Goal: Information Seeking & Learning: Learn about a topic

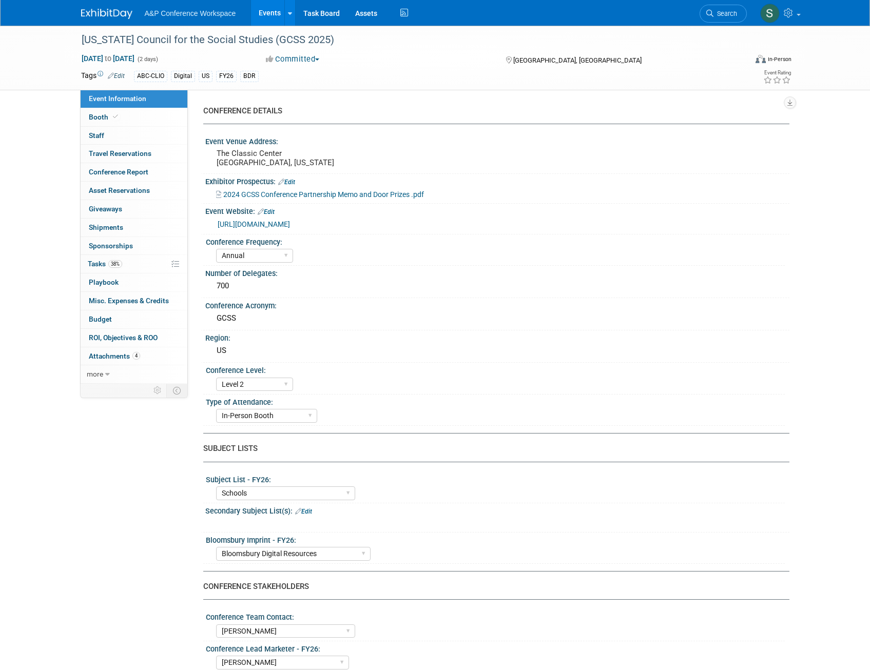
select select "Annual"
select select "Level 2"
select select "In-Person Booth"
select select "Schools"
select select "Bloomsbury Digital Resources"
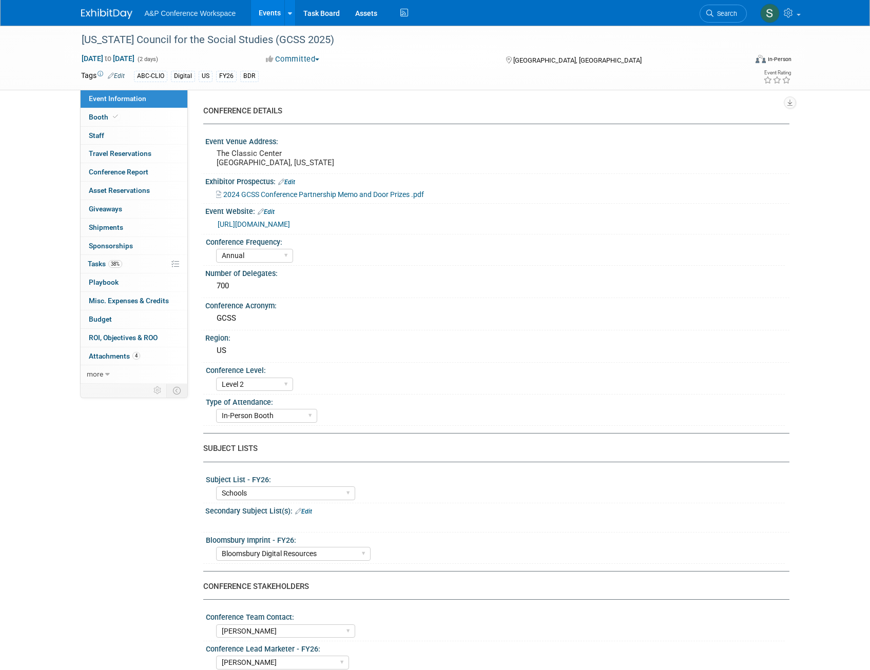
select select "[PERSON_NAME]"
select select "BDR Product Awareness and Trial Generation​"
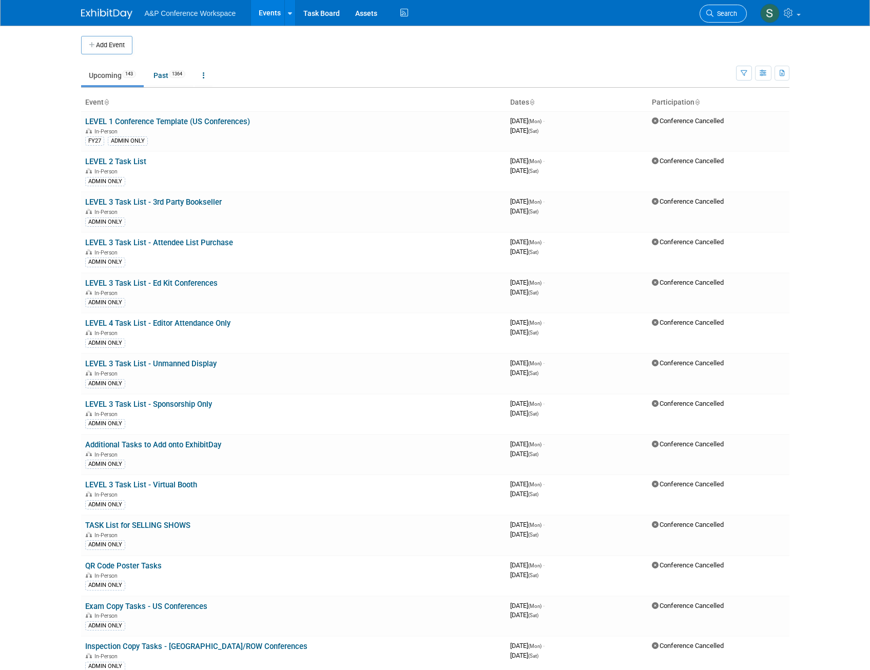
click at [712, 15] on icon at bounding box center [709, 13] width 7 height 7
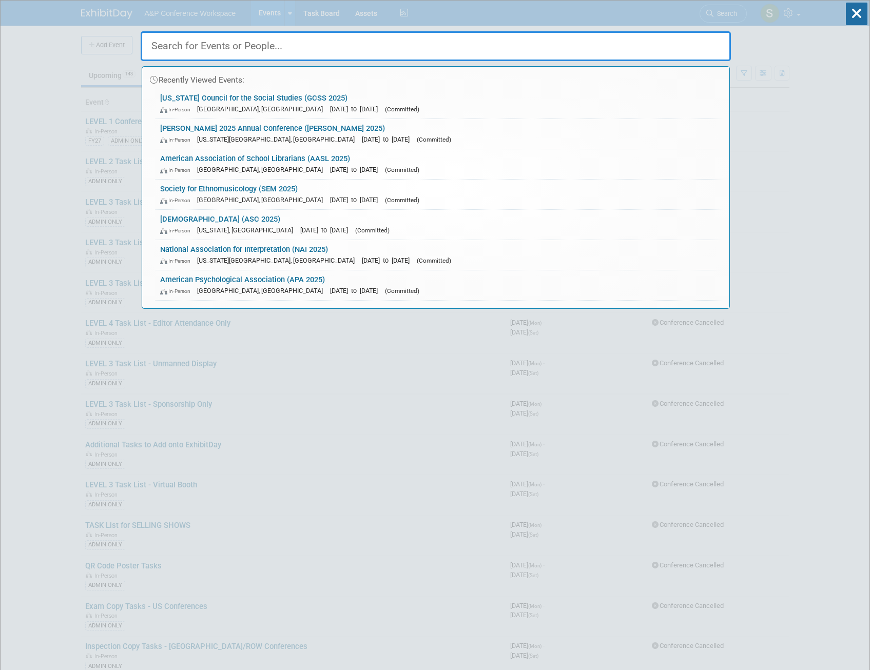
click at [424, 53] on input "text" at bounding box center [436, 46] width 590 height 30
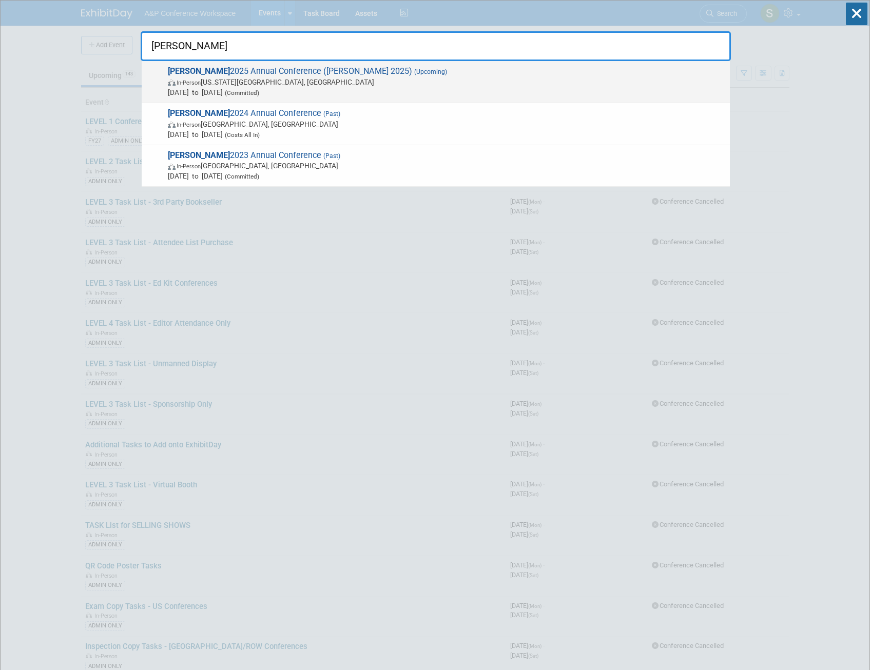
type input "alise"
click at [332, 73] on span "ALISE 2025 Annual Conference (ALISE 2025) (Upcoming) In-Person Kansas City, MO …" at bounding box center [445, 81] width 560 height 31
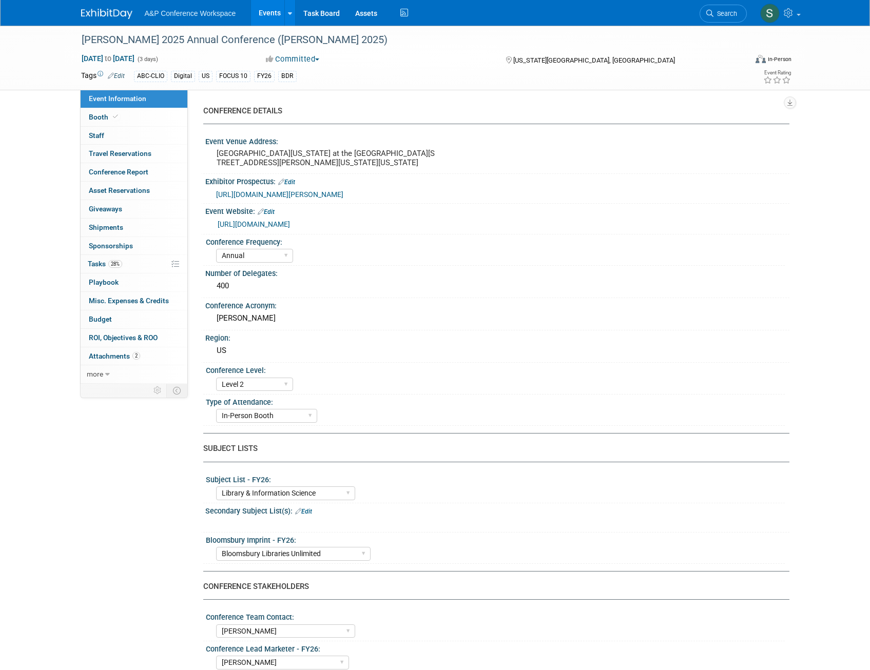
select select "Annual"
select select "Level 2"
select select "In-Person Booth"
select select "Library & Information Science"
select select "Bloomsbury Libraries Unlimited"
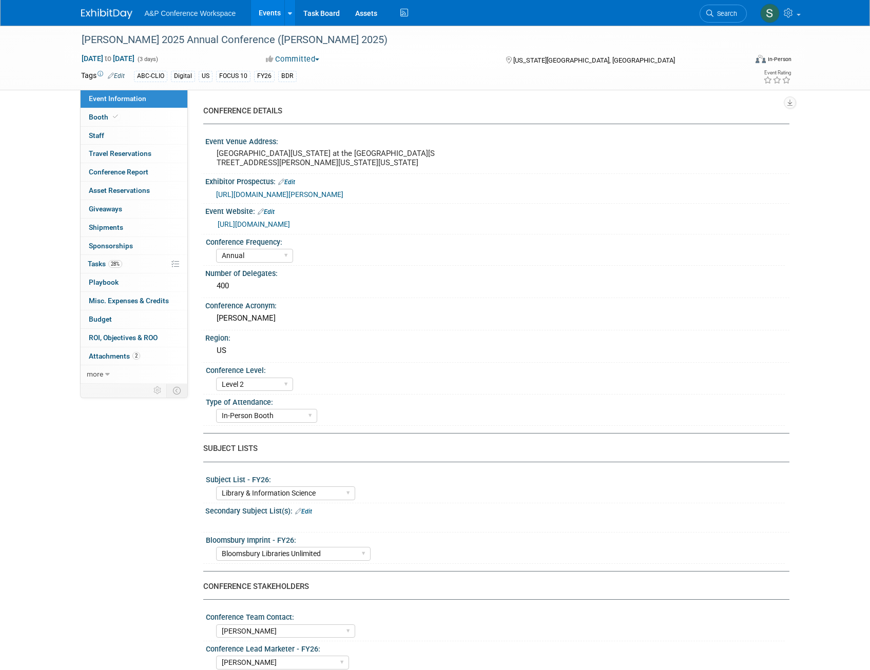
select select "[PERSON_NAME]"
select select "Brand/Subject Presence​"
click at [96, 264] on span "Tasks 28%" at bounding box center [105, 264] width 34 height 8
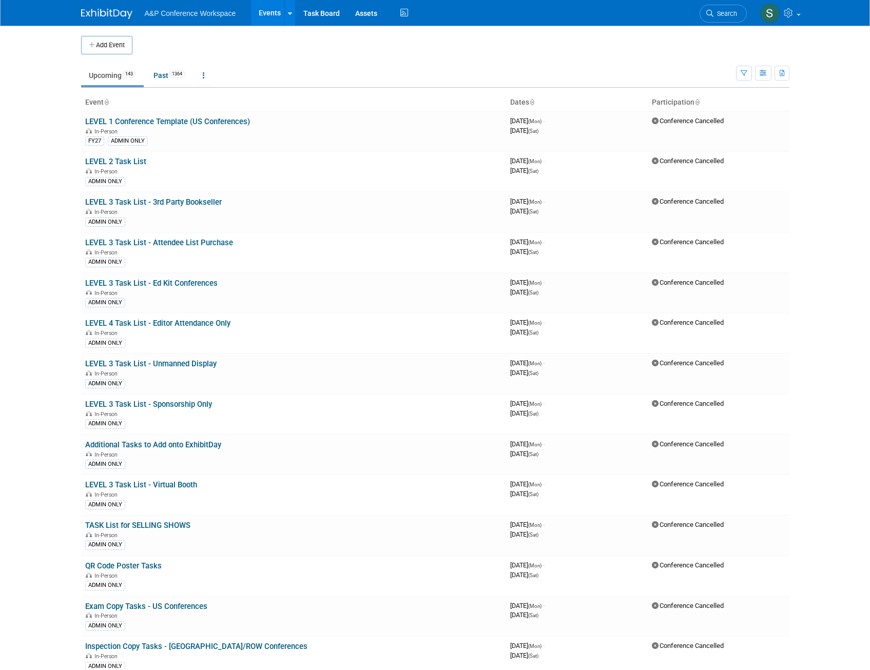
click at [712, 19] on link "Search" at bounding box center [722, 14] width 47 height 18
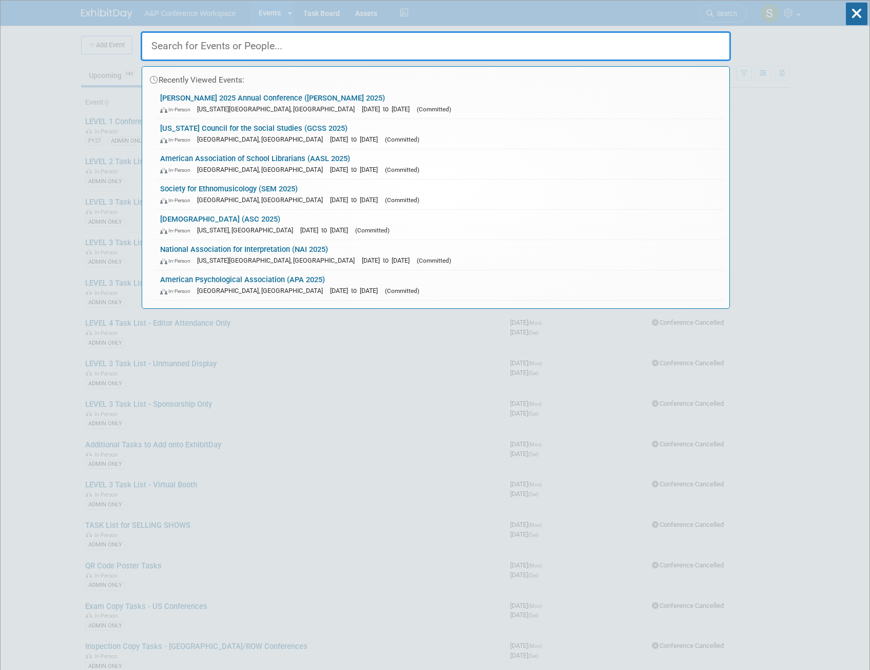
click at [467, 46] on input "text" at bounding box center [436, 46] width 590 height 30
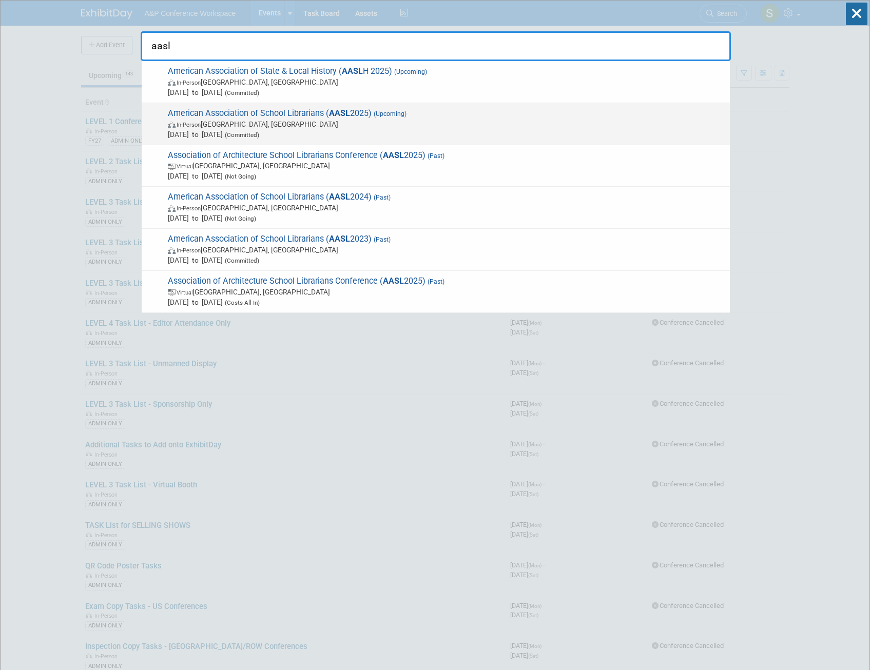
type input "aasl"
click at [376, 116] on span "(Upcoming)" at bounding box center [389, 113] width 35 height 7
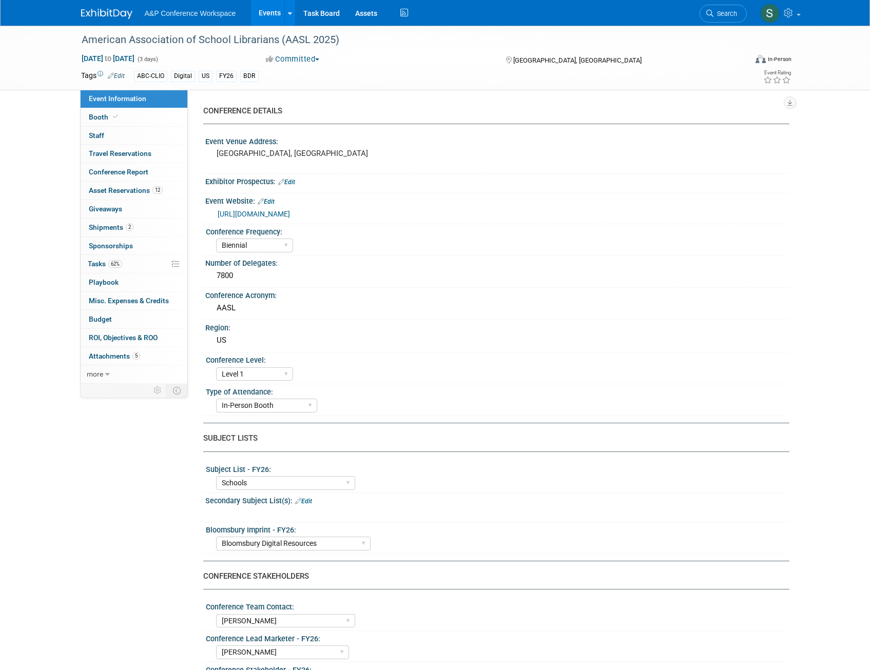
select select "Biennial"
select select "Level 1"
select select "In-Person Booth"
select select "Schools"
select select "Bloomsbury Digital Resources"
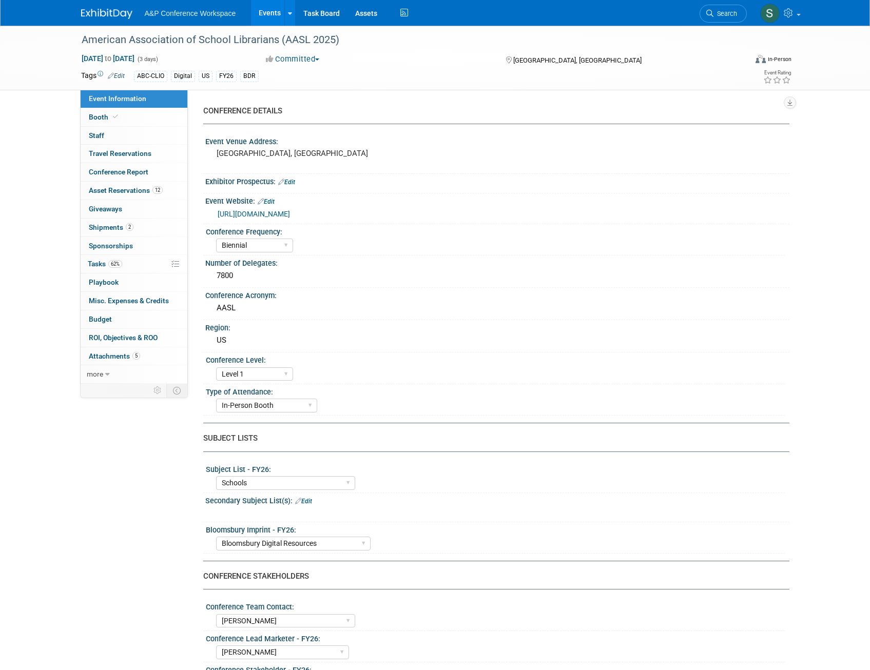
select select "[PERSON_NAME]"
select select "BDR Product Awareness and Trial Generation​"
click at [102, 361] on link "5 Attachments 5" at bounding box center [134, 356] width 107 height 18
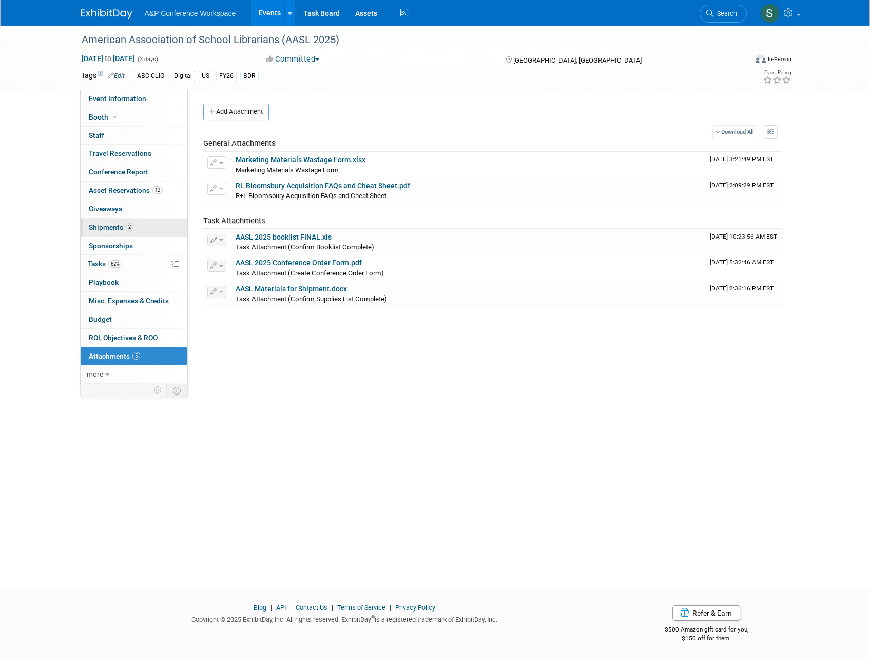
click at [104, 227] on span "Shipments 2" at bounding box center [111, 227] width 45 height 8
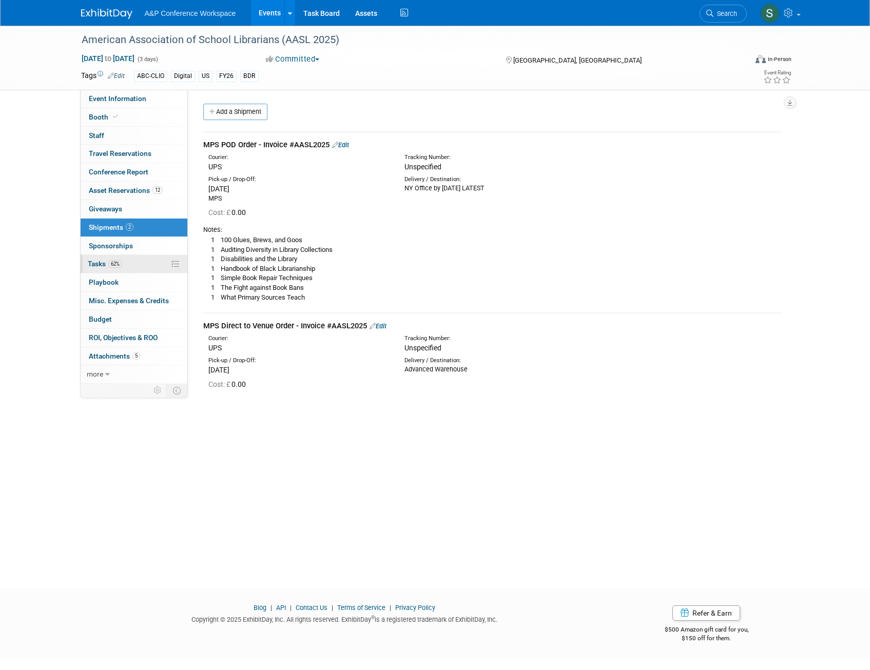
click at [112, 262] on span "62%" at bounding box center [115, 264] width 14 height 8
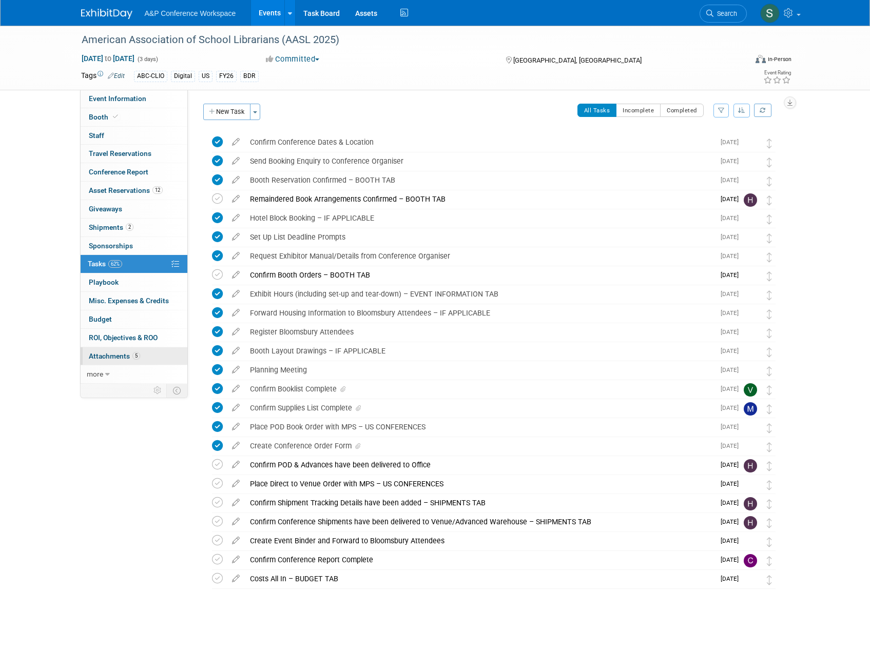
click at [114, 357] on span "Attachments 5" at bounding box center [114, 356] width 51 height 8
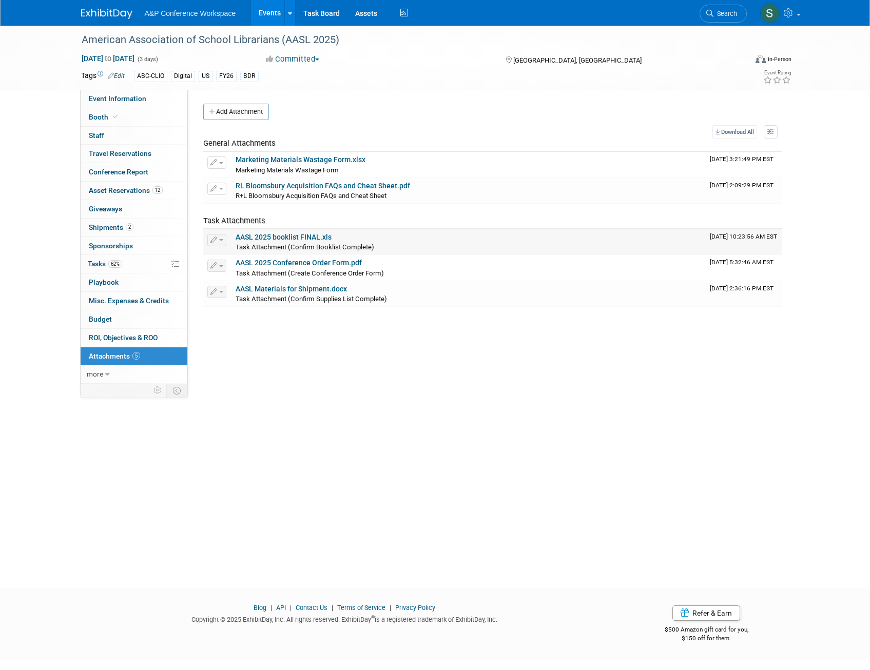
click at [296, 239] on link "AASL 2025 booklist FINAL.xls" at bounding box center [284, 237] width 96 height 8
click at [105, 264] on span "Tasks 62%" at bounding box center [105, 264] width 34 height 8
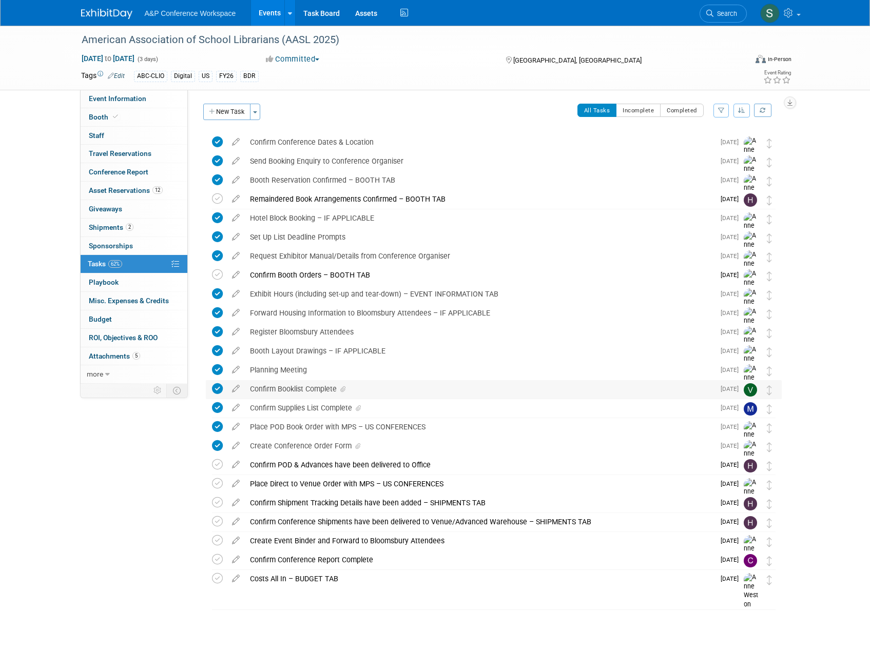
click at [307, 387] on div "Confirm Booklist Complete" at bounding box center [480, 388] width 470 height 17
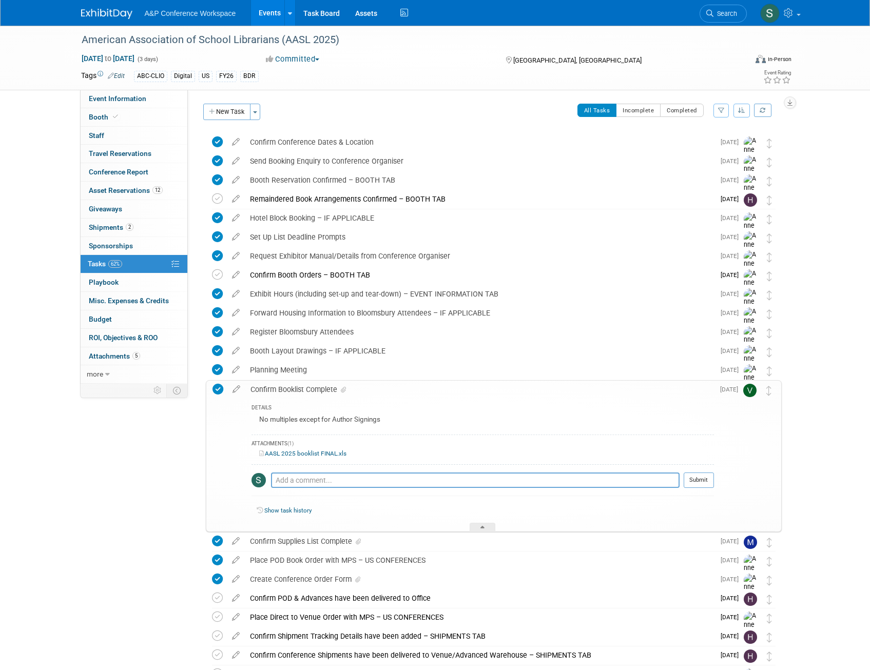
click at [305, 388] on div "Confirm Booklist Complete" at bounding box center [479, 389] width 469 height 17
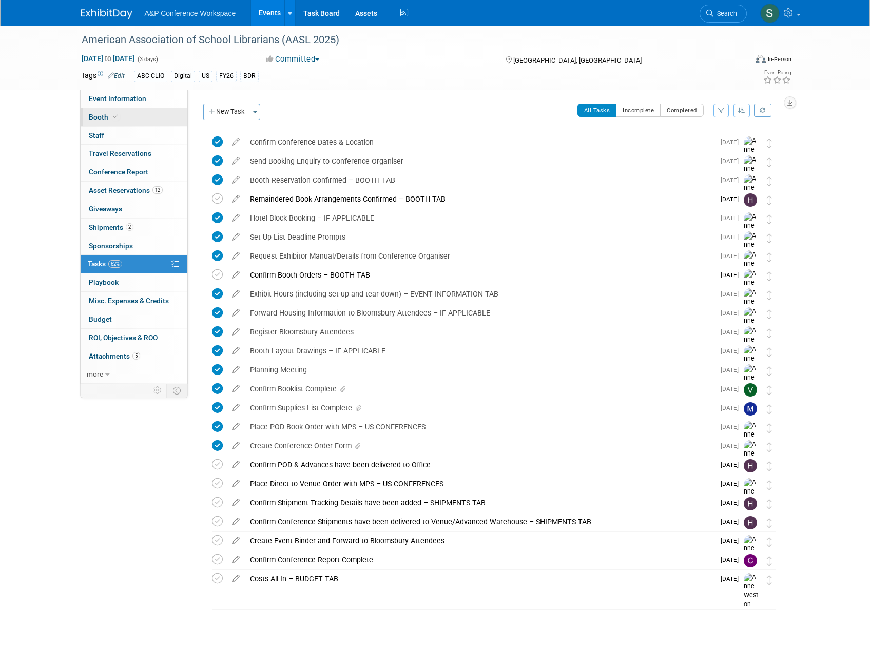
click at [93, 118] on span "Booth" at bounding box center [104, 117] width 31 height 8
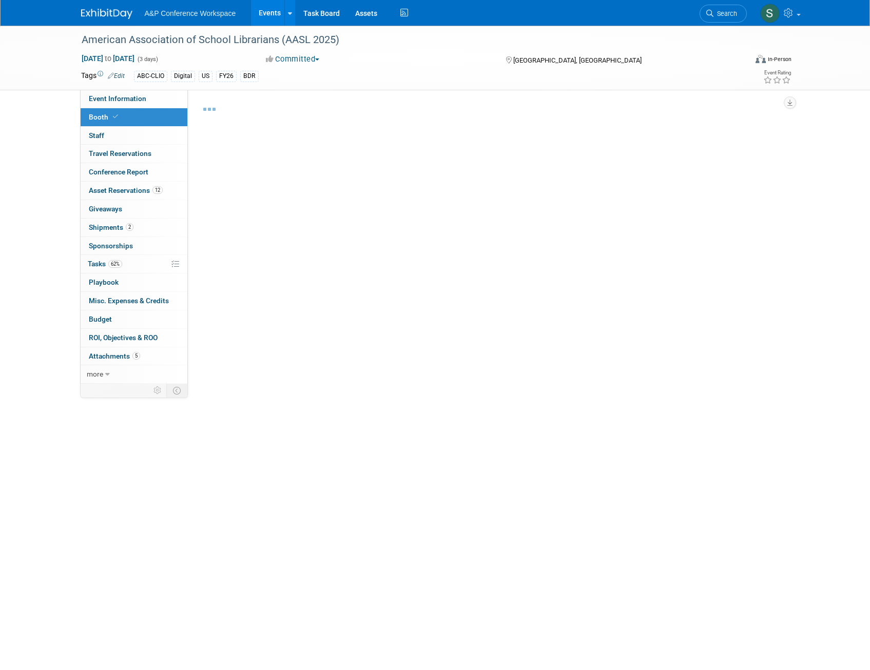
select select "CLDC - Digital/BDR"
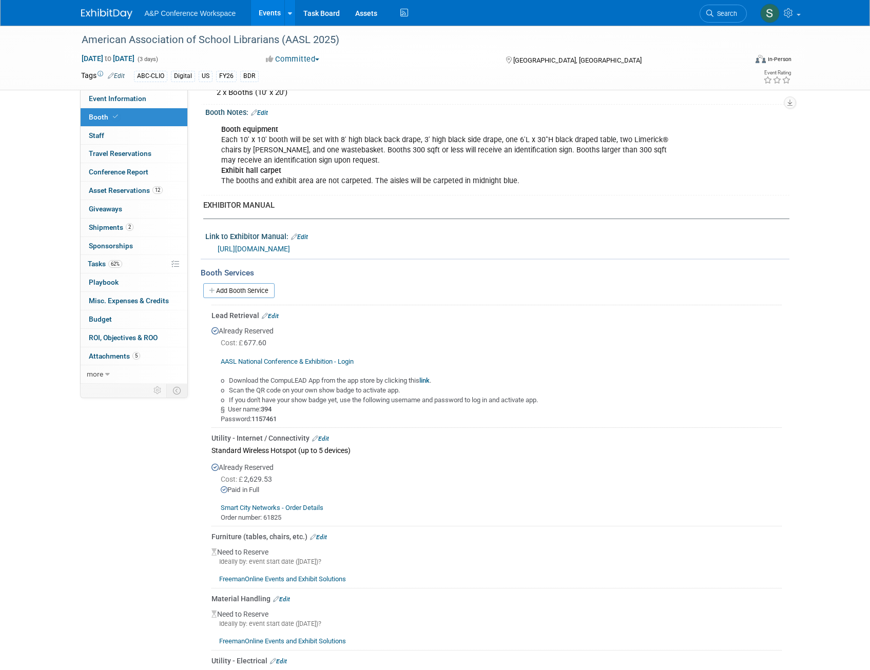
scroll to position [308, 0]
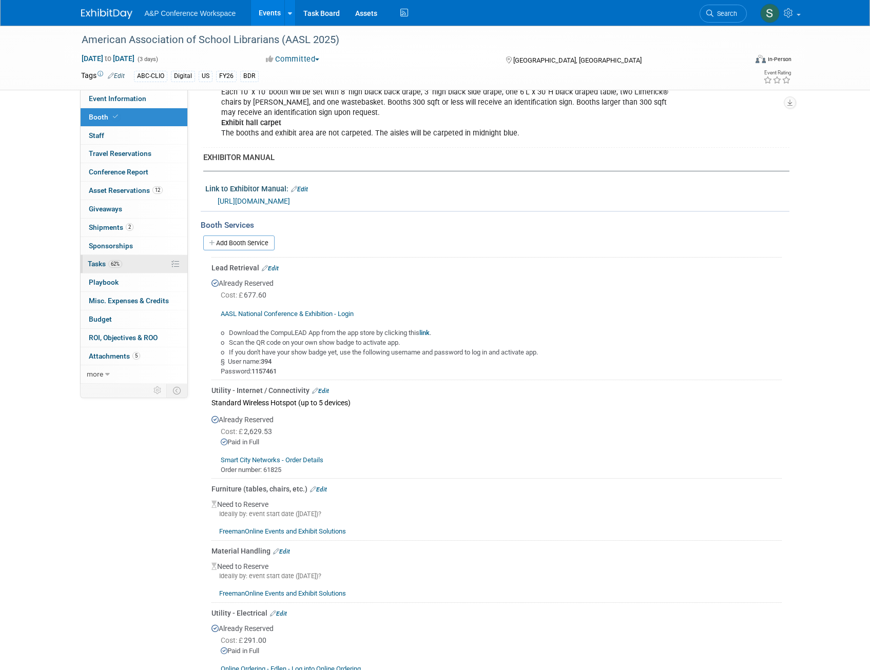
click at [104, 261] on span "Tasks 62%" at bounding box center [105, 264] width 34 height 8
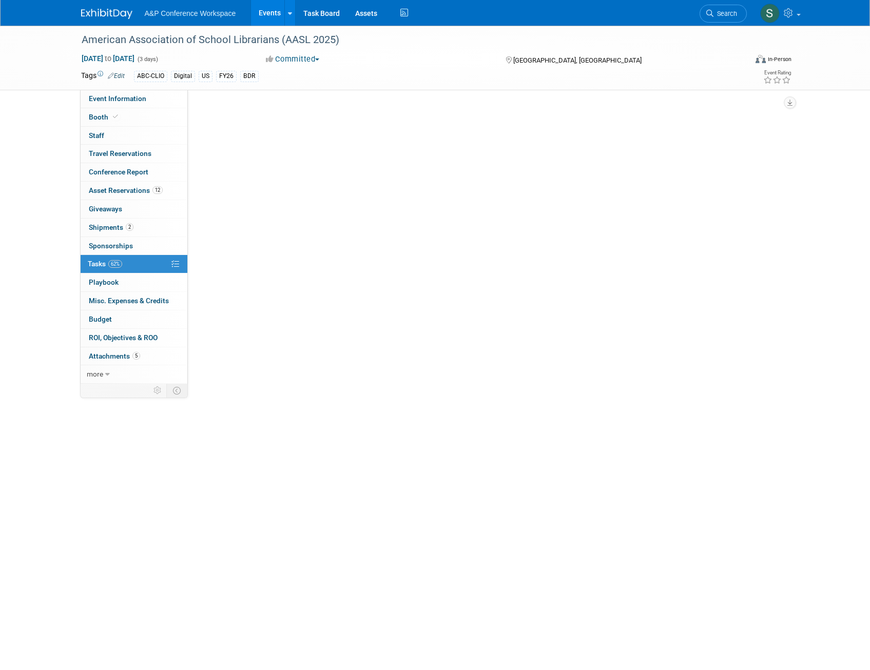
scroll to position [0, 0]
